Goal: Task Accomplishment & Management: Use online tool/utility

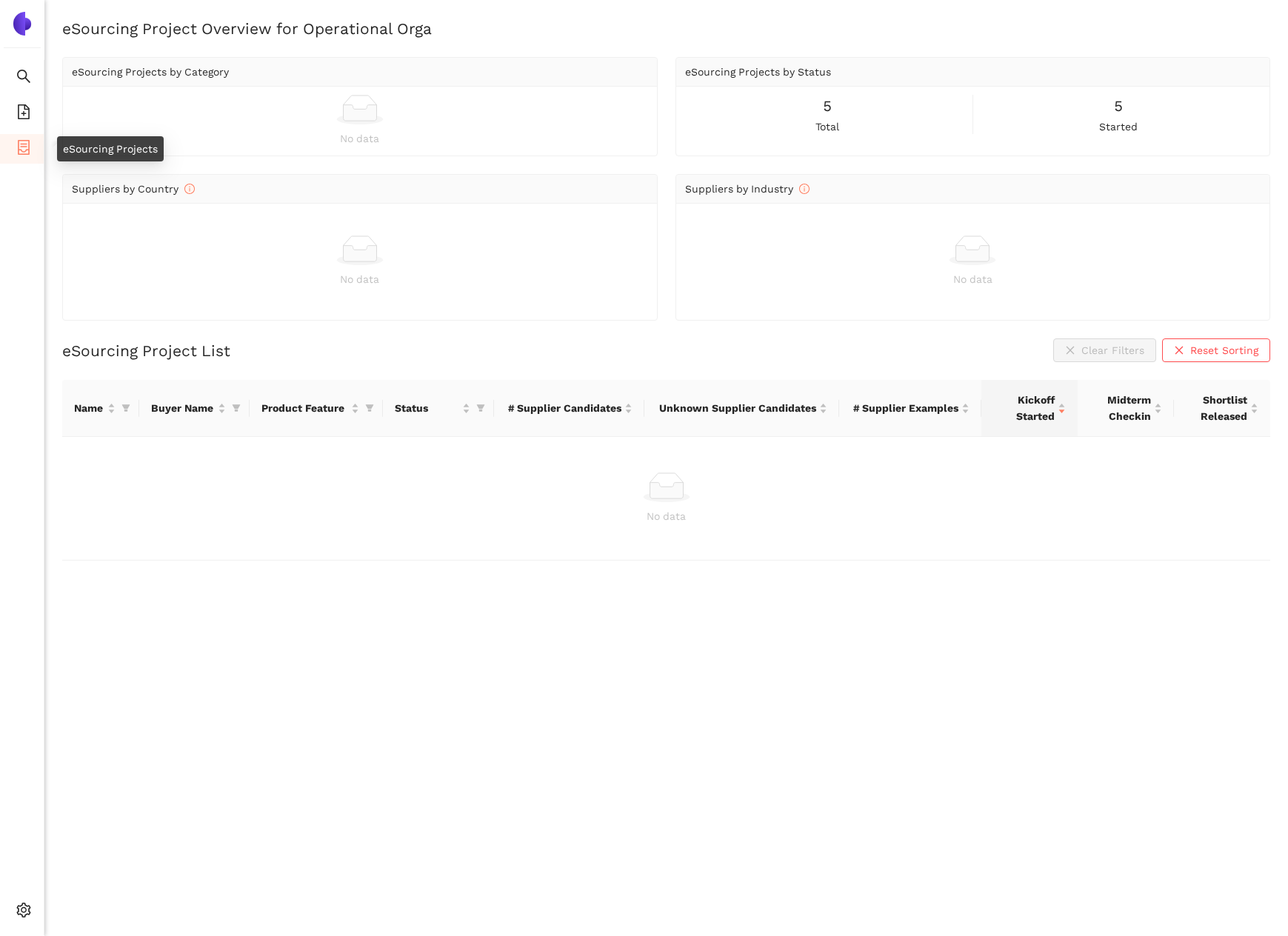
click at [22, 143] on icon "container" at bounding box center [23, 147] width 11 height 15
click at [29, 101] on span "file-add" at bounding box center [23, 114] width 15 height 30
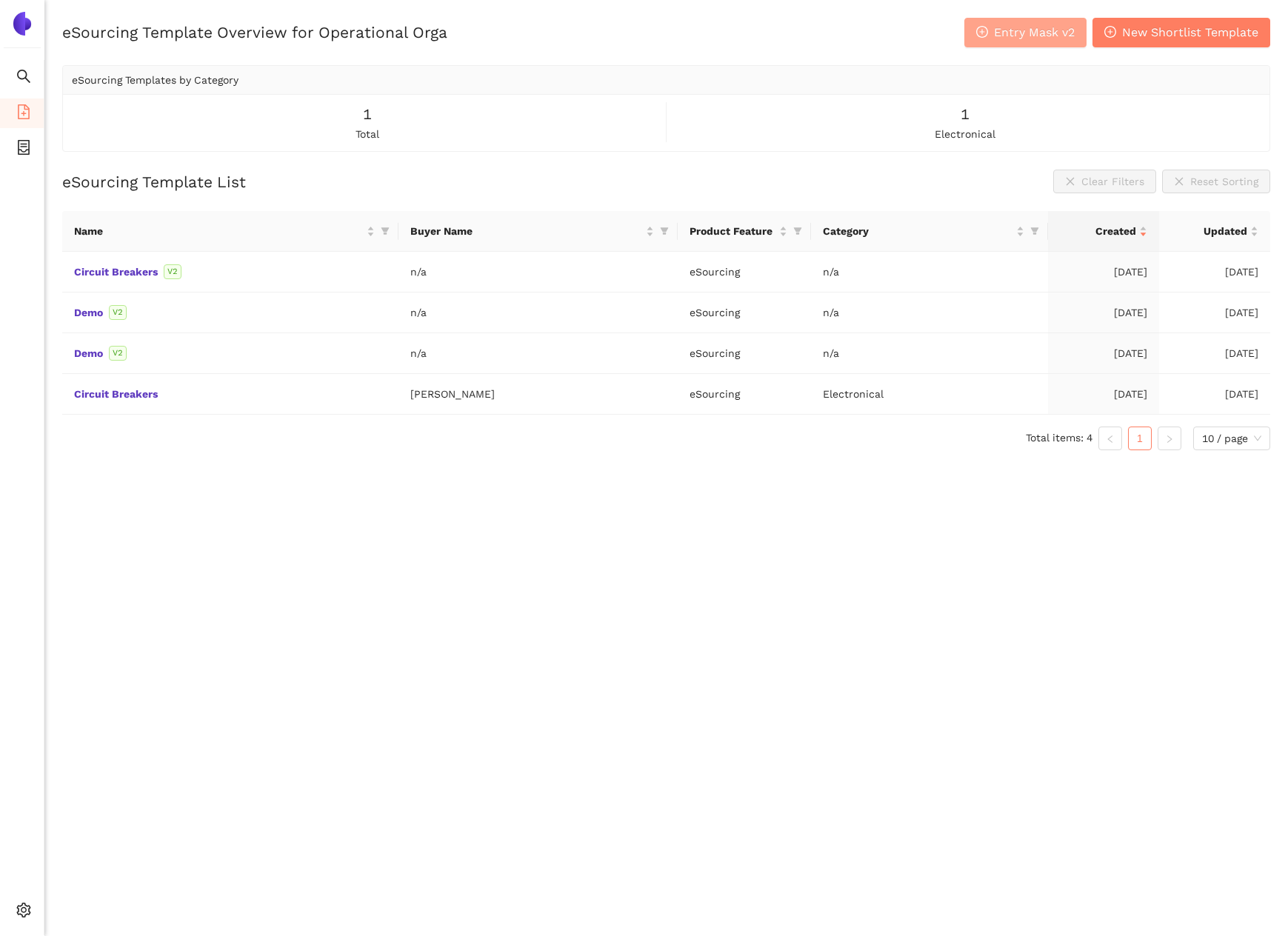
click at [1037, 44] on button "Entry Mask v2" at bounding box center [1025, 33] width 122 height 30
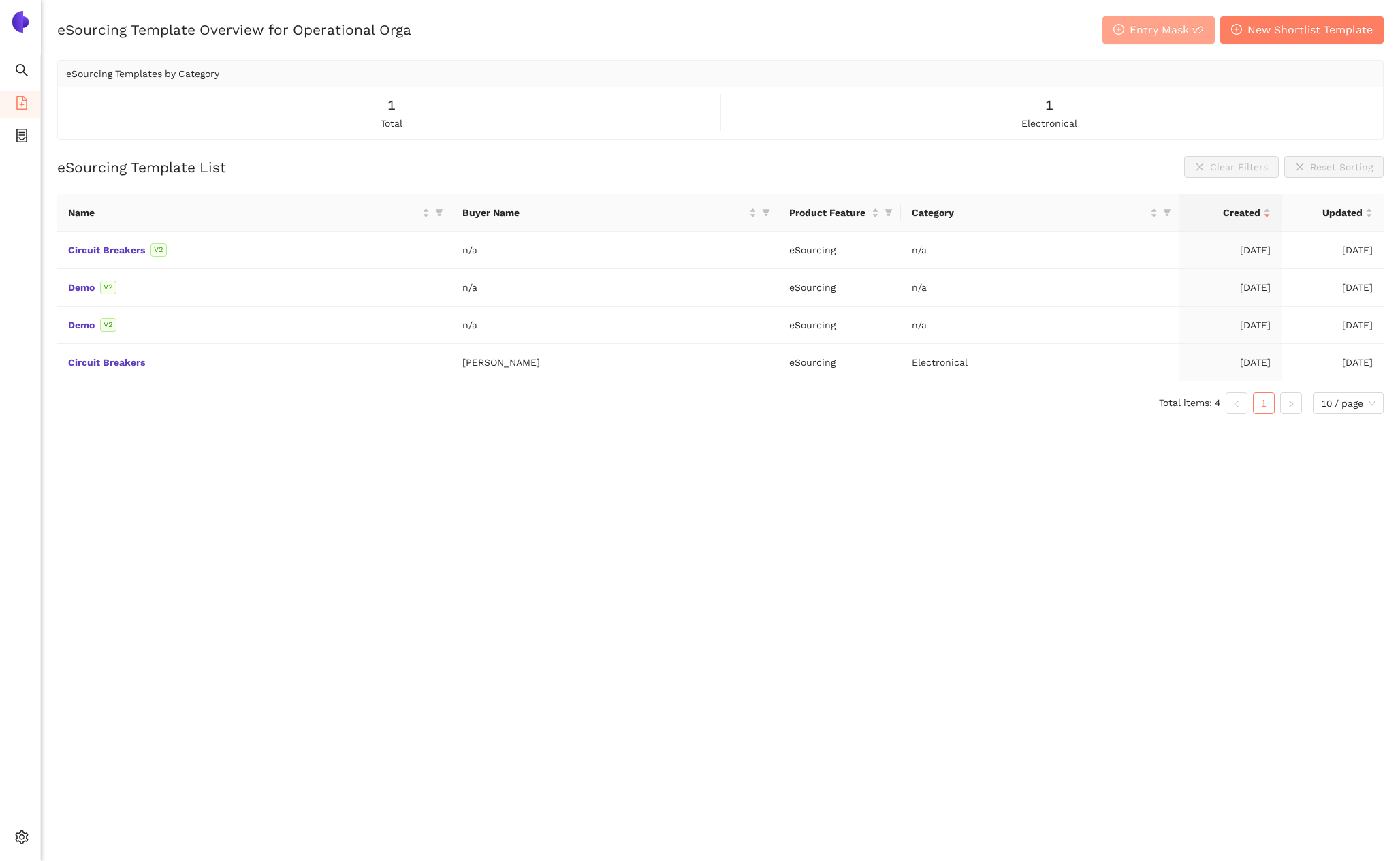
click at [1176, 33] on span "Entry Mask v2" at bounding box center [1167, 29] width 74 height 17
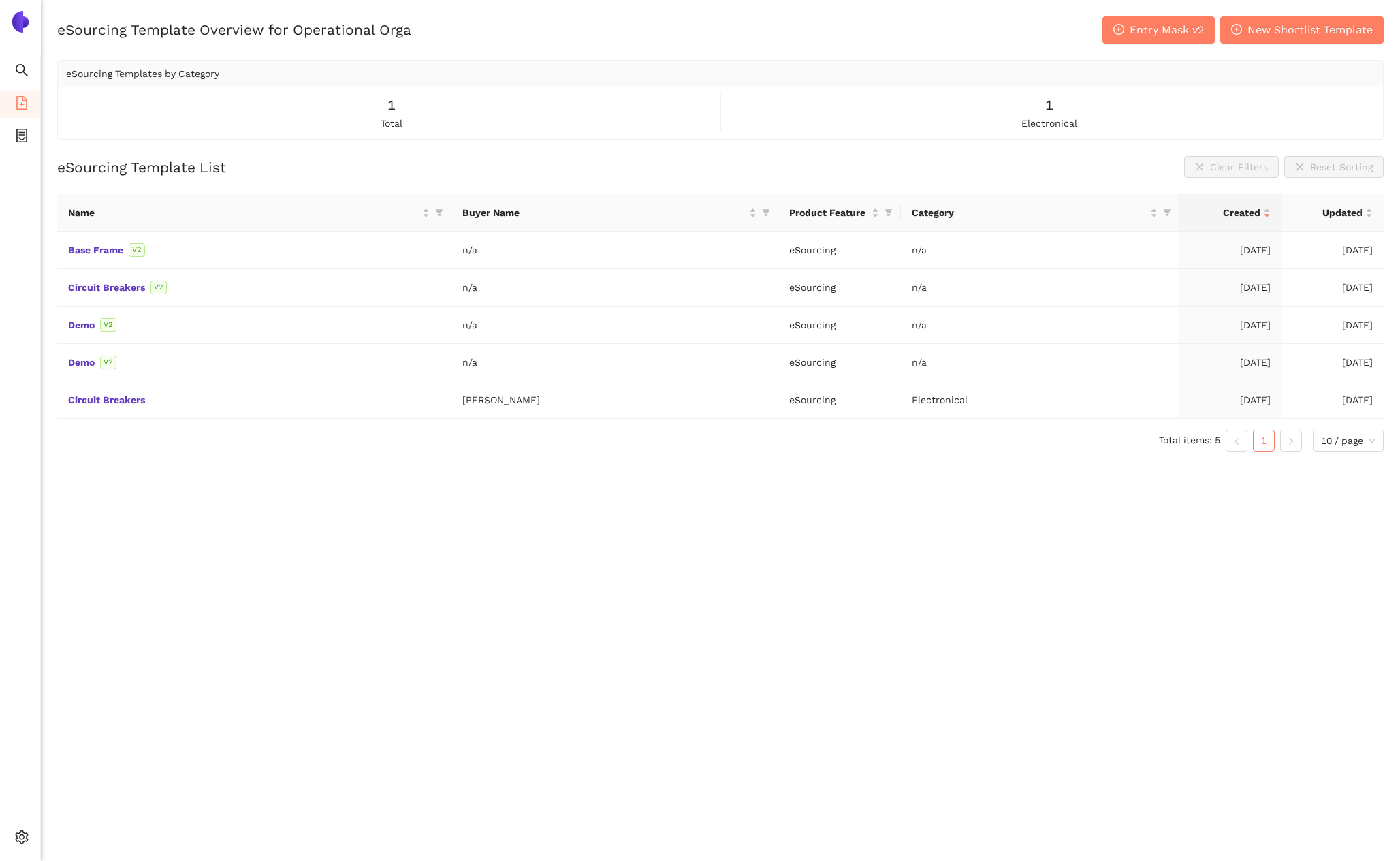
click at [1254, 75] on div "eSourcing Templates by Category" at bounding box center [720, 74] width 1309 height 26
click at [1264, 24] on span "New Shortlist Template" at bounding box center [1311, 29] width 125 height 17
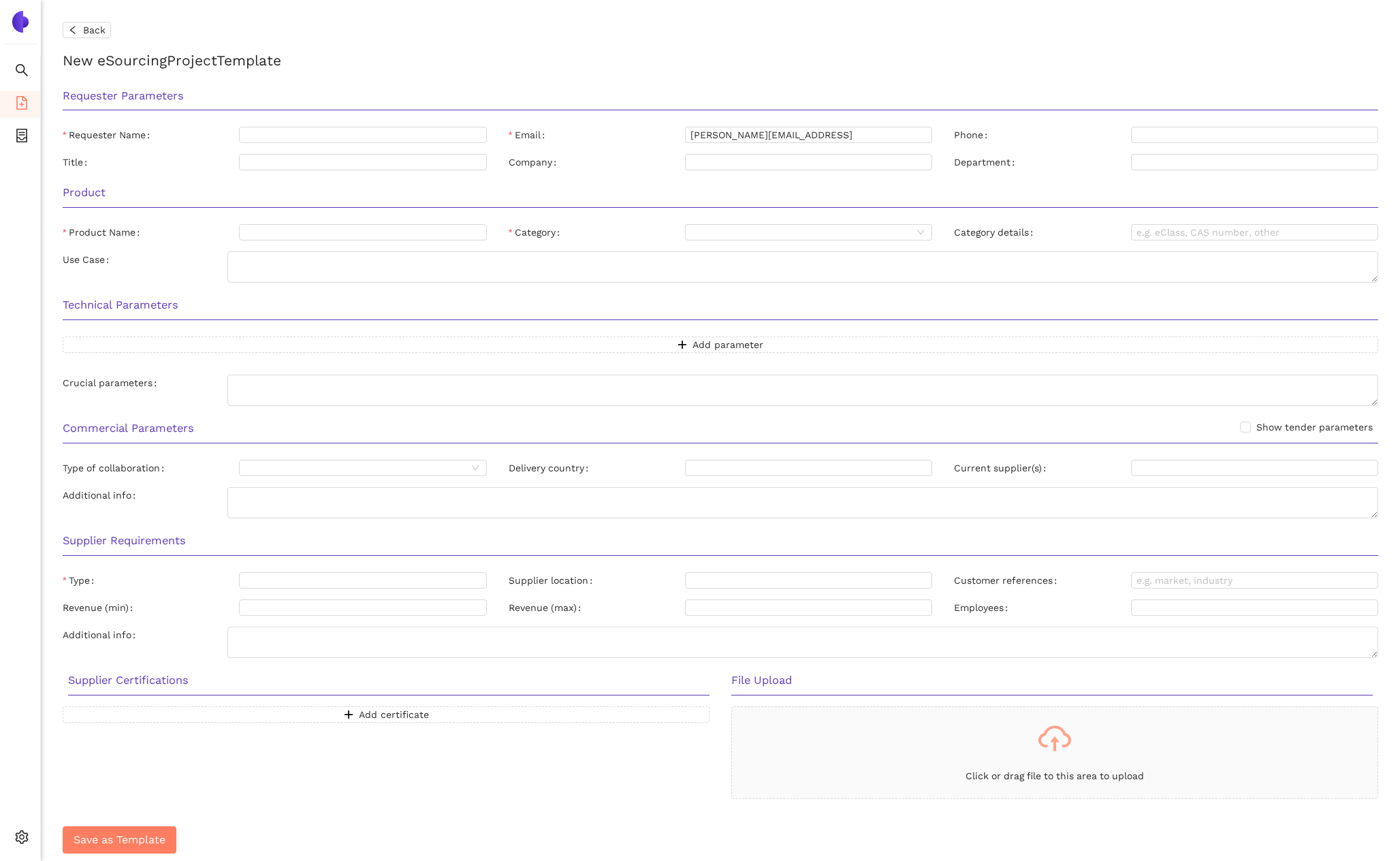
click at [18, 96] on icon "file-add" at bounding box center [21, 102] width 11 height 14
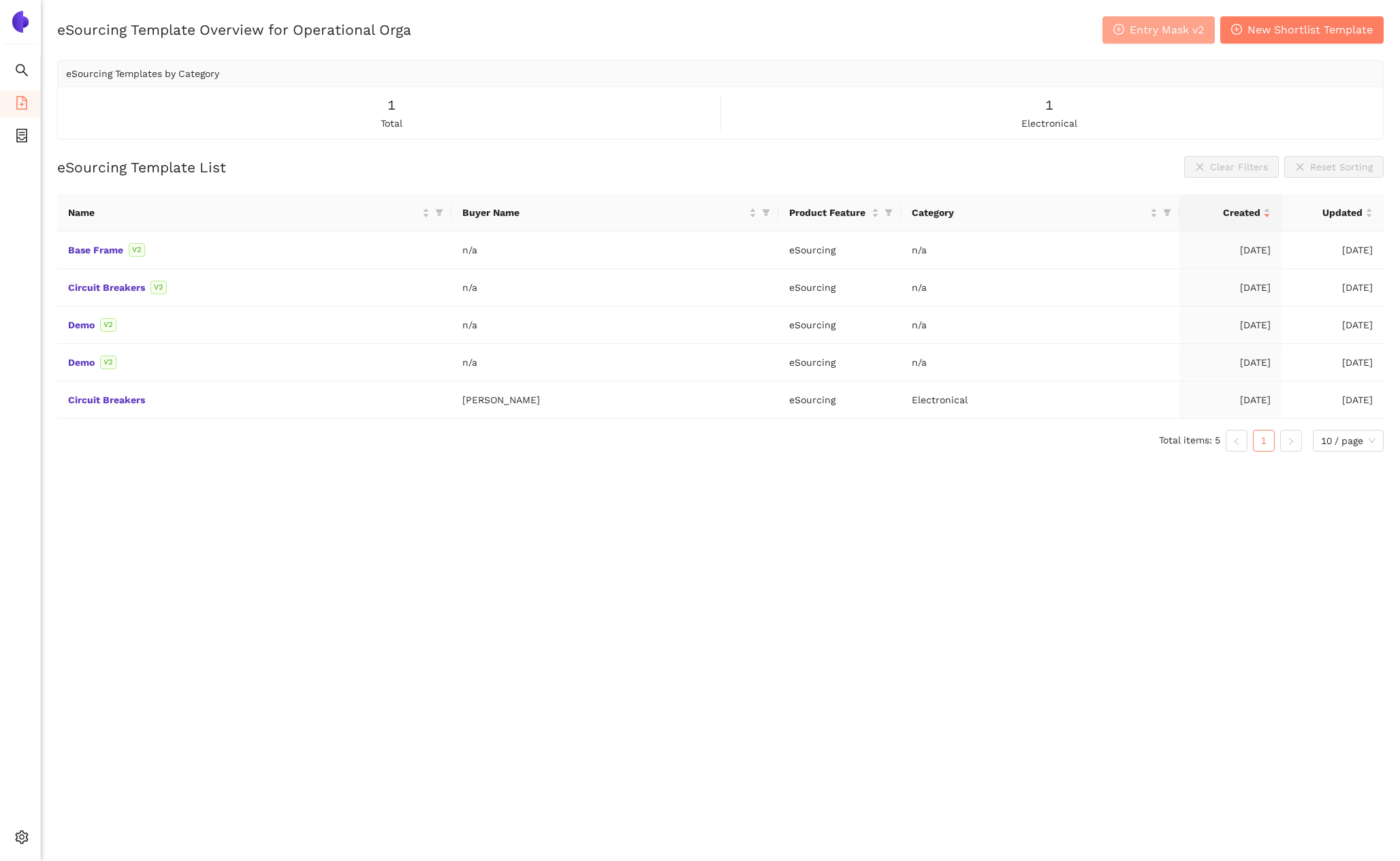
click at [1152, 25] on span "Entry Mask v2" at bounding box center [1167, 29] width 74 height 17
